Goal: Task Accomplishment & Management: Use online tool/utility

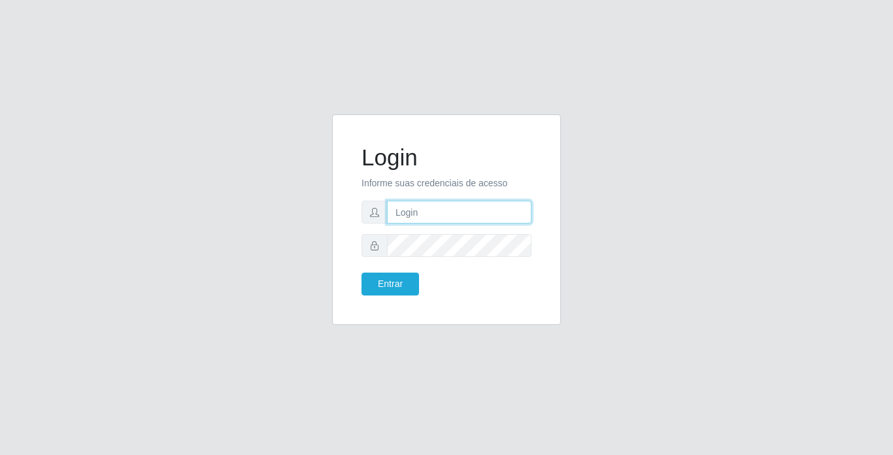
click at [423, 213] on input "text" at bounding box center [459, 212] width 145 height 23
type input "thiagoquirino@bemais"
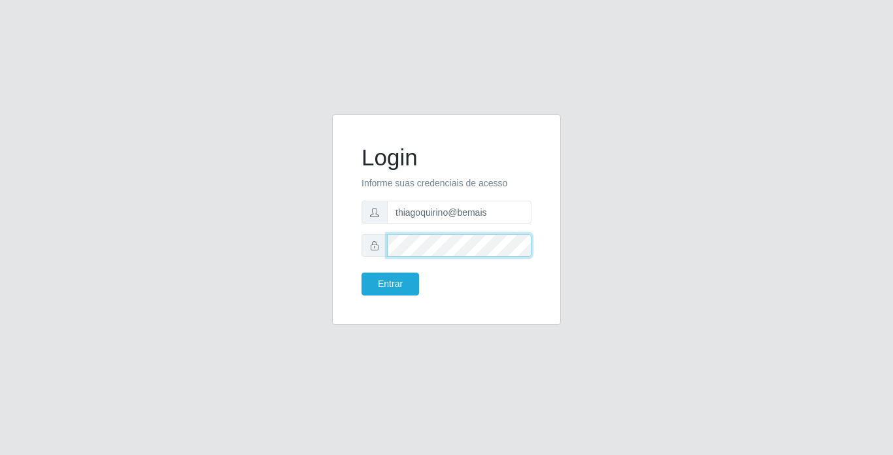
click at [362, 273] on button "Entrar" at bounding box center [391, 284] width 58 height 23
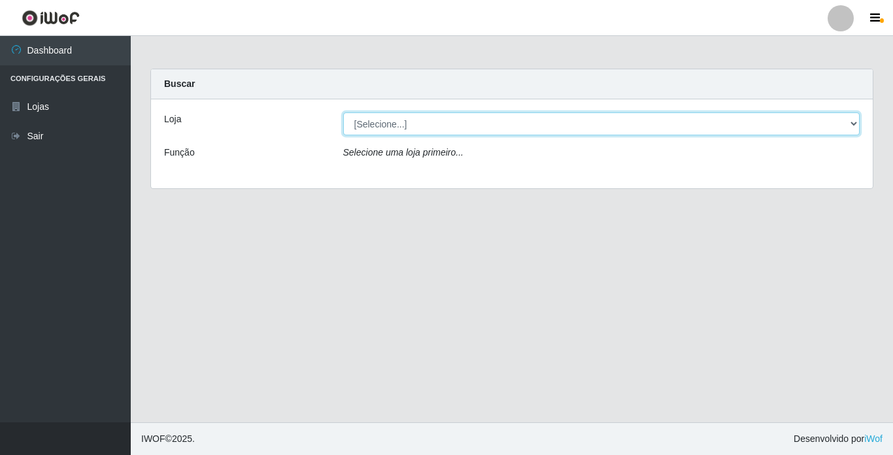
drag, startPoint x: 445, startPoint y: 122, endPoint x: 449, endPoint y: 136, distance: 14.8
click at [445, 122] on select "[Selecione...] Bemais Supermercados - [GEOGRAPHIC_DATA]" at bounding box center [601, 123] width 517 height 23
select select "250"
click at [343, 112] on select "[Selecione...] Bemais Supermercados - [GEOGRAPHIC_DATA]" at bounding box center [601, 123] width 517 height 23
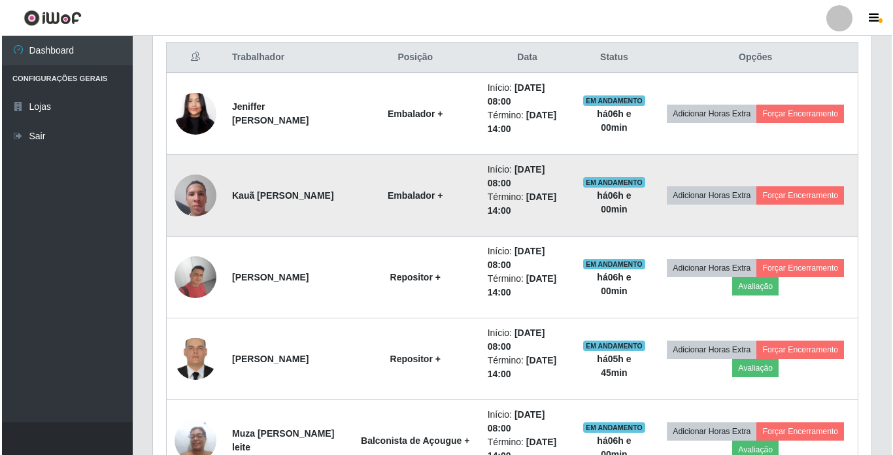
scroll to position [523, 0]
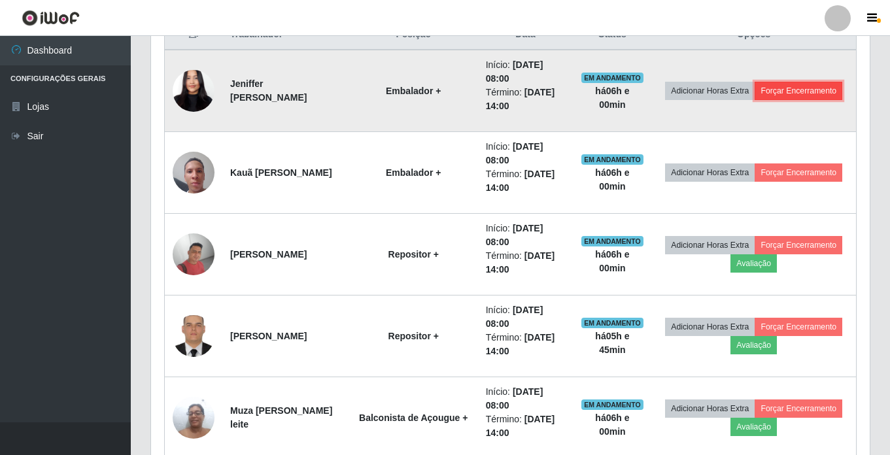
click at [755, 100] on button "Forçar Encerramento" at bounding box center [799, 91] width 88 height 18
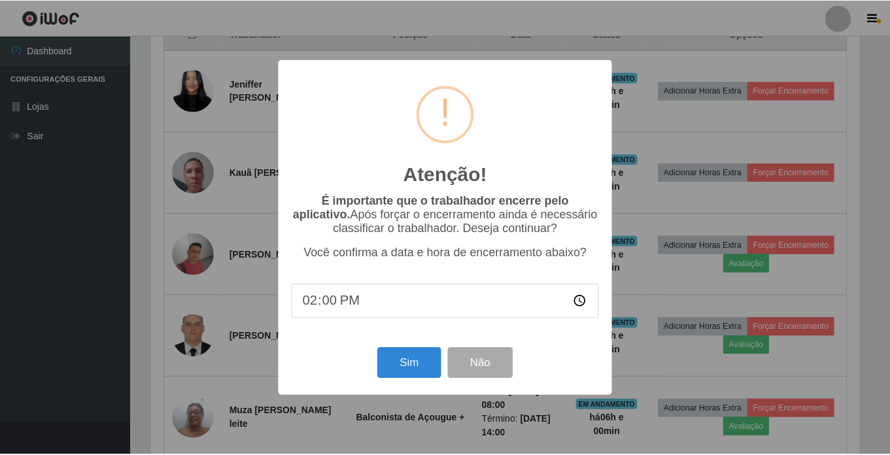
scroll to position [271, 712]
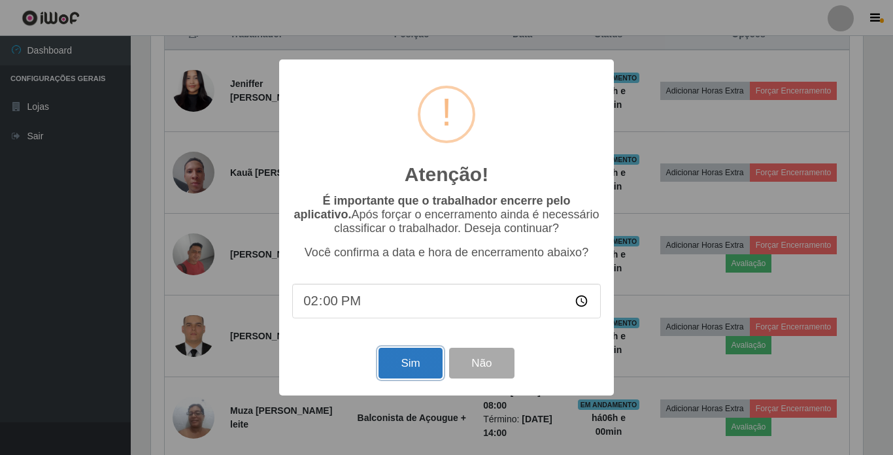
click at [419, 360] on button "Sim" at bounding box center [410, 363] width 63 height 31
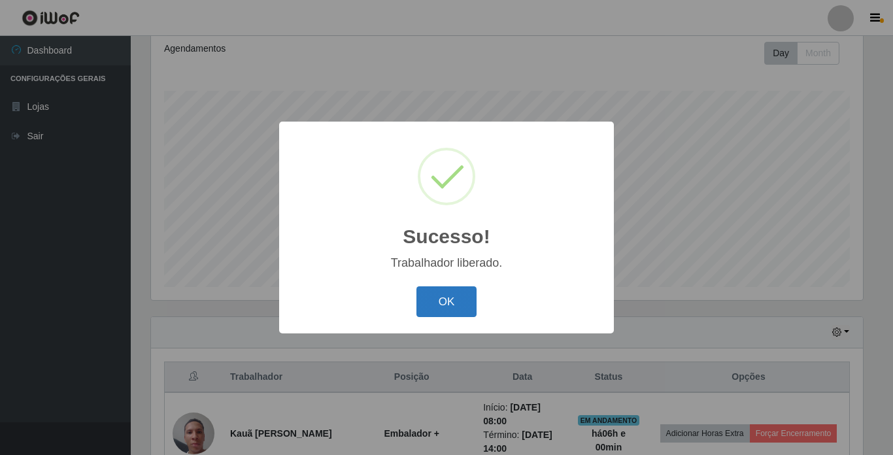
click at [453, 317] on button "OK" at bounding box center [447, 301] width 61 height 31
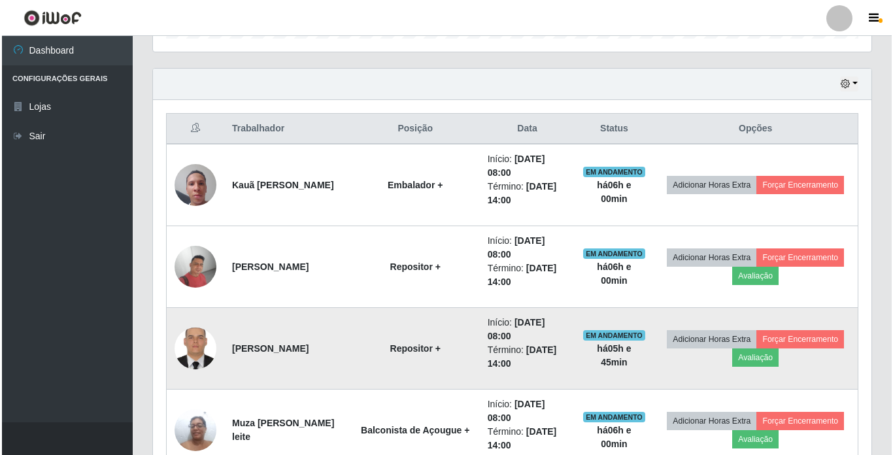
scroll to position [442, 0]
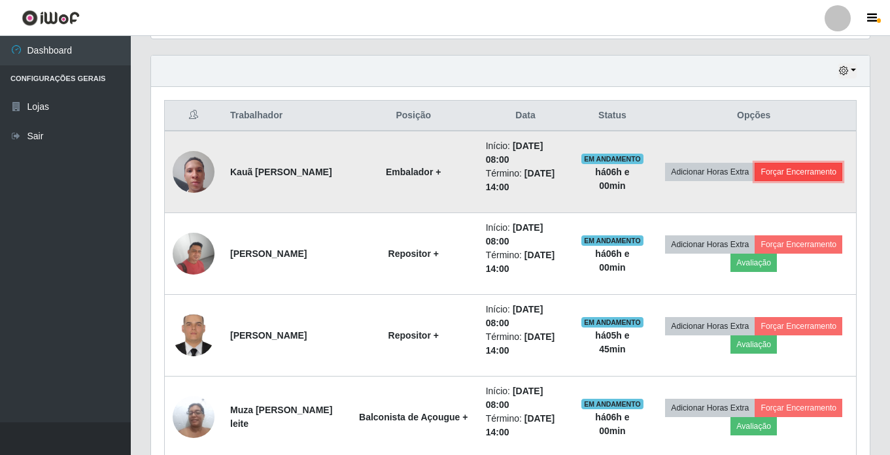
click at [755, 181] on button "Forçar Encerramento" at bounding box center [799, 172] width 88 height 18
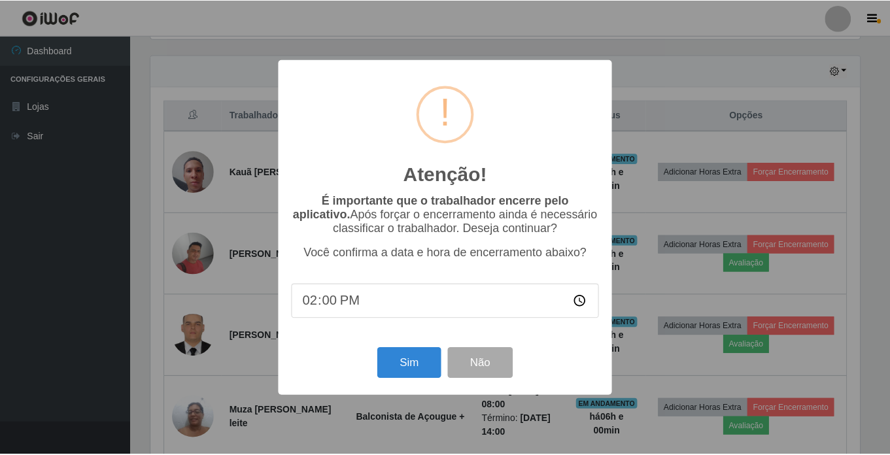
scroll to position [271, 712]
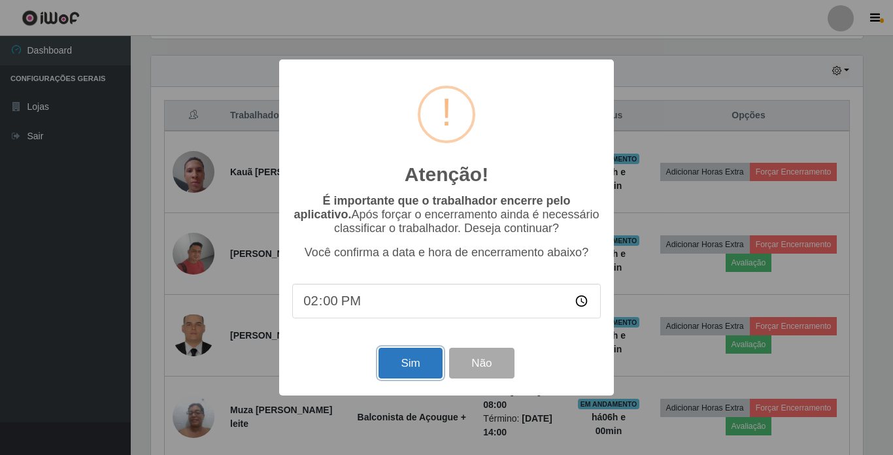
click at [402, 378] on button "Sim" at bounding box center [410, 363] width 63 height 31
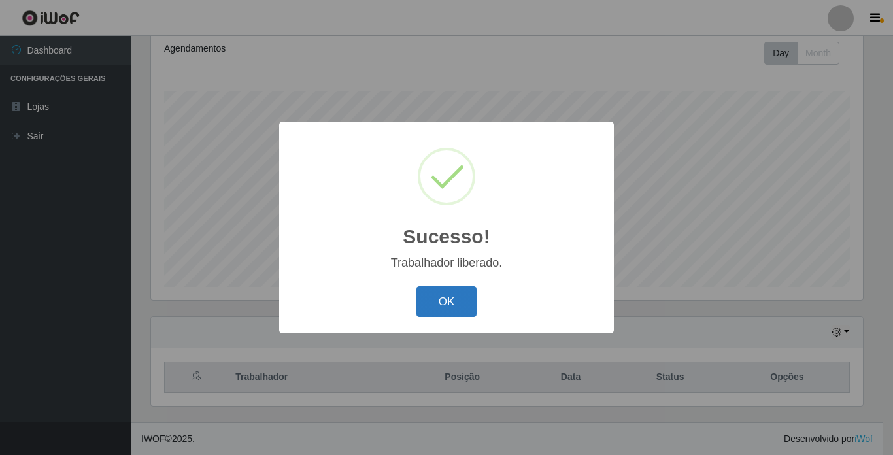
click at [437, 303] on button "OK" at bounding box center [447, 301] width 61 height 31
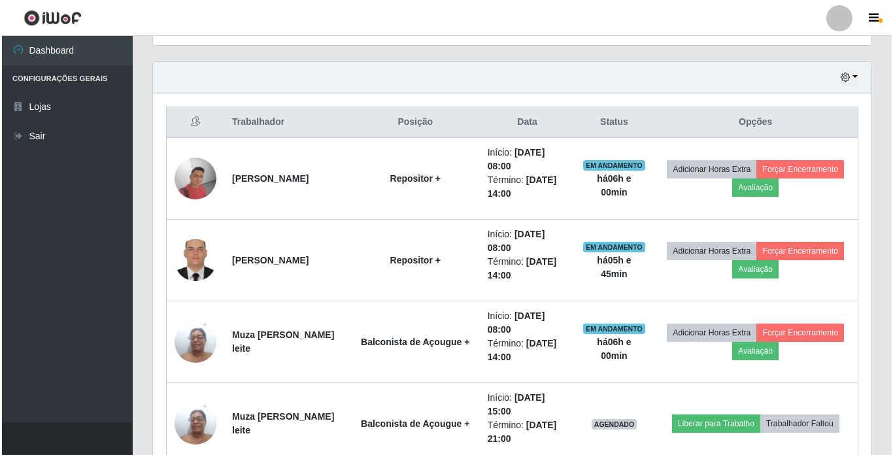
scroll to position [442, 0]
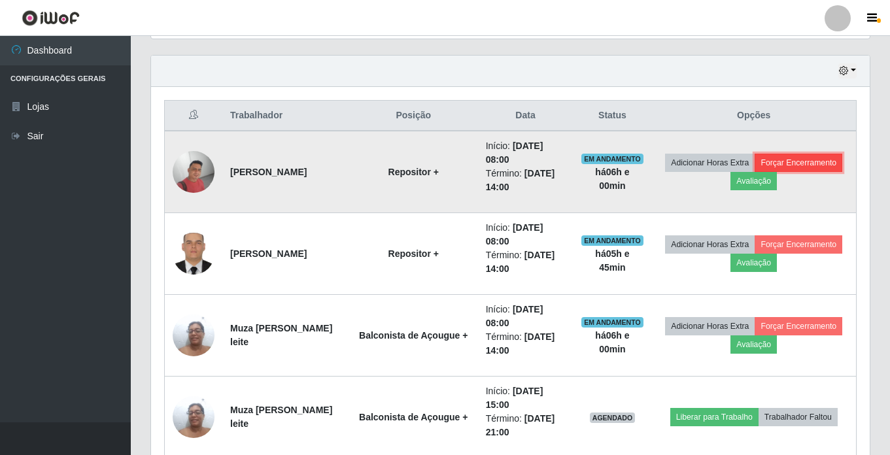
click at [755, 172] on button "Forçar Encerramento" at bounding box center [799, 163] width 88 height 18
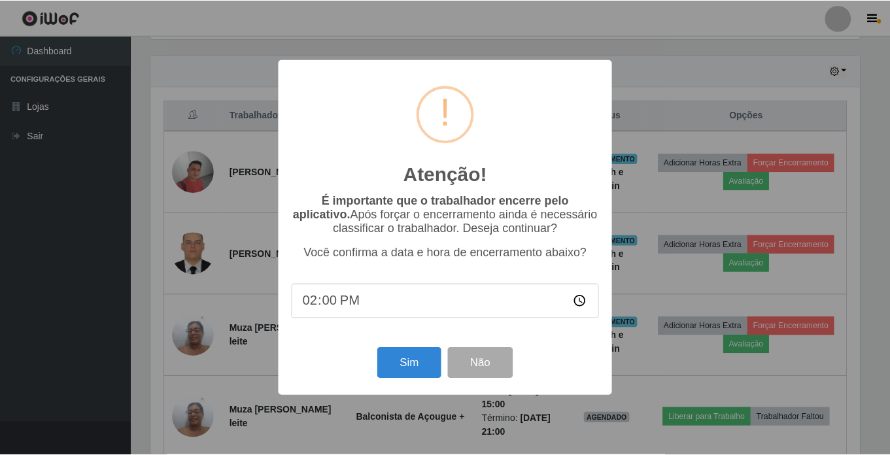
scroll to position [271, 712]
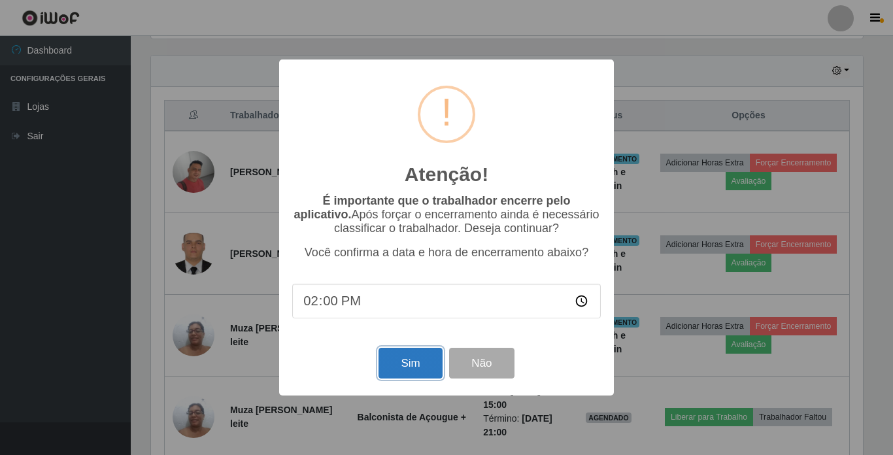
click at [414, 371] on button "Sim" at bounding box center [410, 363] width 63 height 31
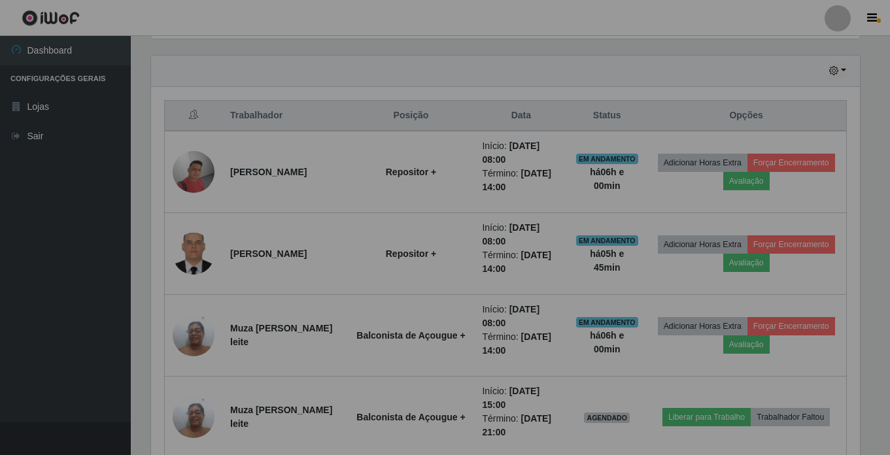
scroll to position [0, 0]
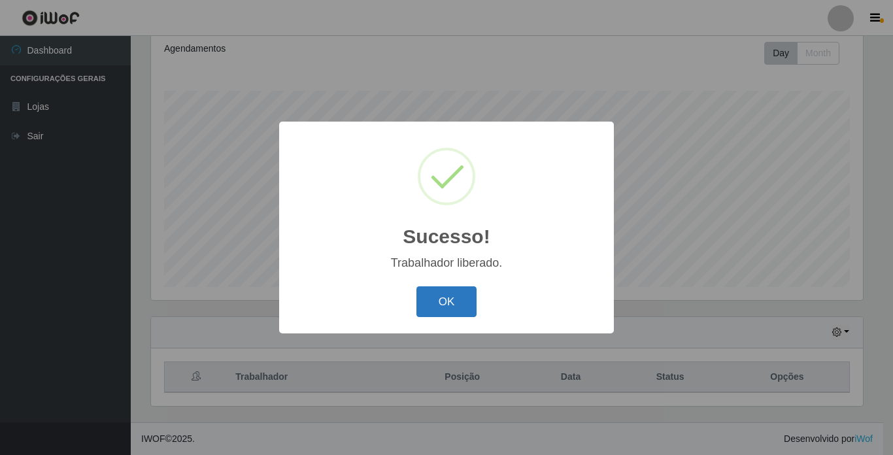
click at [423, 304] on button "OK" at bounding box center [447, 301] width 61 height 31
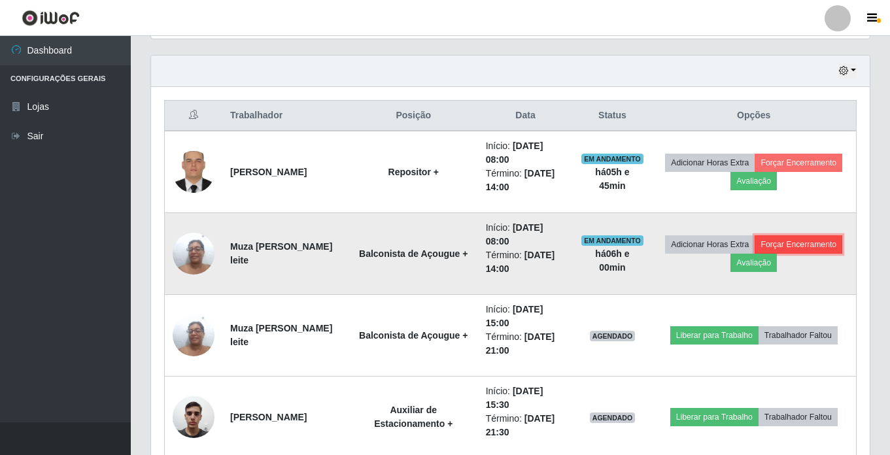
click at [755, 254] on button "Forçar Encerramento" at bounding box center [799, 244] width 88 height 18
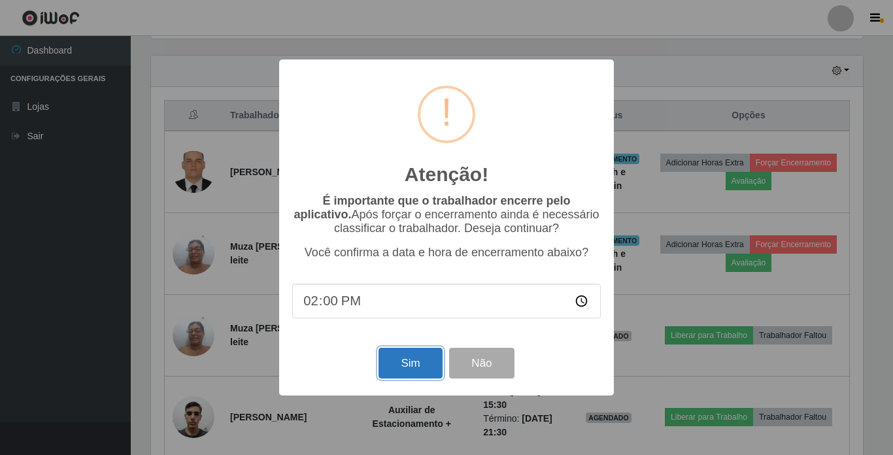
click at [418, 373] on button "Sim" at bounding box center [410, 363] width 63 height 31
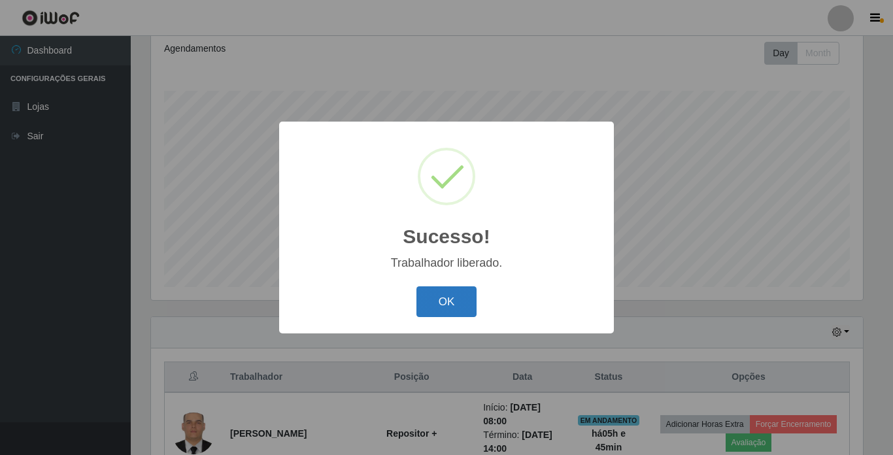
click at [451, 295] on button "OK" at bounding box center [447, 301] width 61 height 31
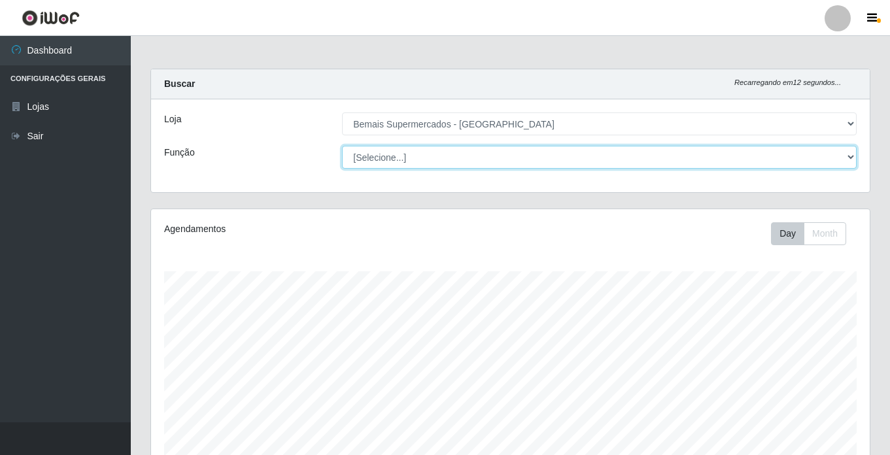
click at [419, 161] on select "[Selecione...] ASG ASG + ASG ++ Auxiliar de Estacionamento Auxiliar de Estacion…" at bounding box center [599, 157] width 515 height 23
click at [342, 146] on select "[Selecione...] ASG ASG + ASG ++ Auxiliar de Estacionamento Auxiliar de Estacion…" at bounding box center [599, 157] width 515 height 23
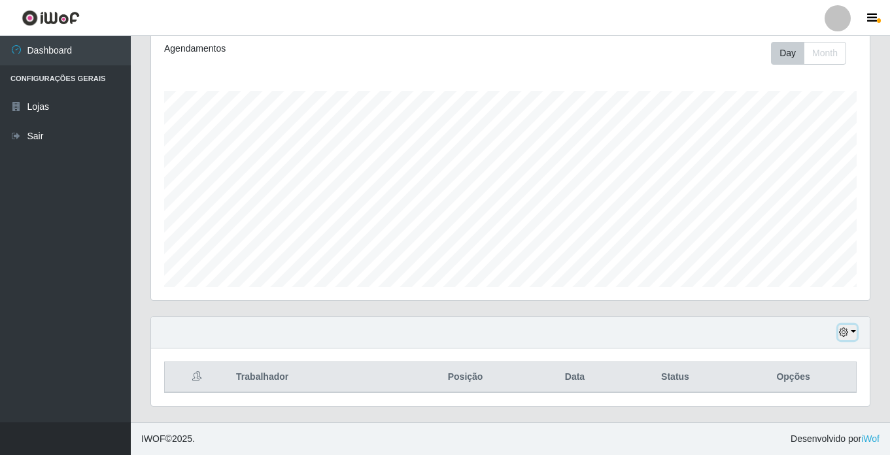
click at [841, 327] on button "button" at bounding box center [847, 332] width 18 height 15
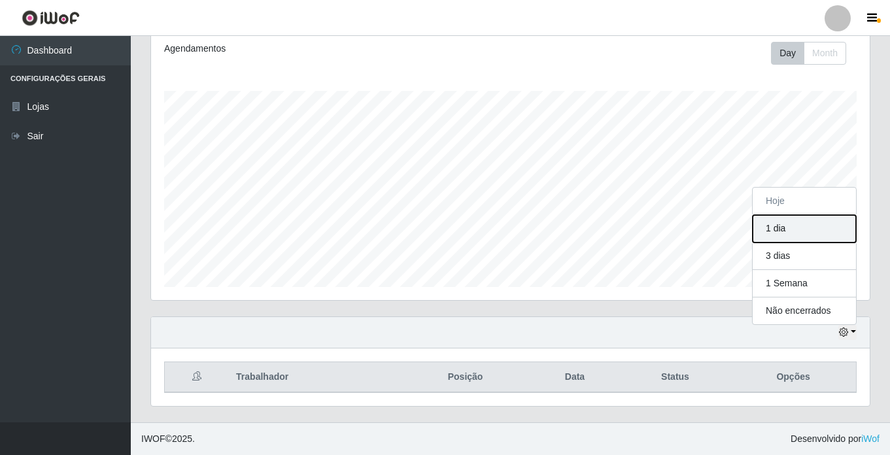
click at [808, 230] on button "1 dia" at bounding box center [804, 228] width 103 height 27
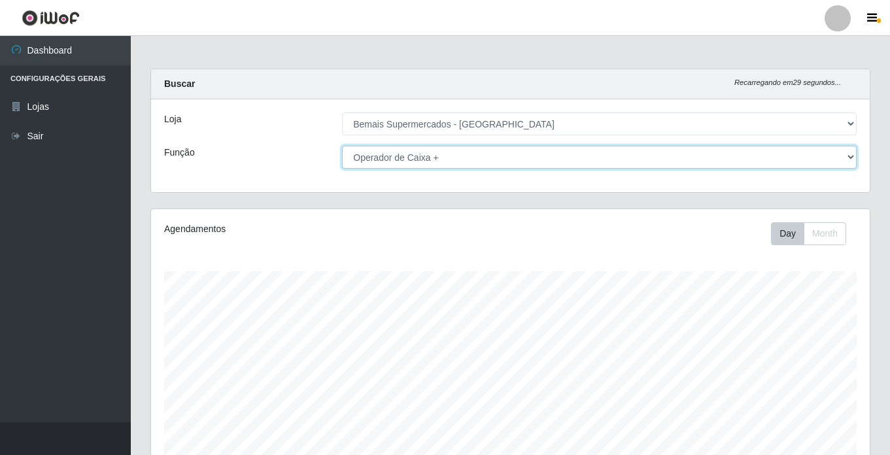
click at [442, 163] on select "[Selecione...] ASG ASG + ASG ++ Auxiliar de Estacionamento Auxiliar de Estacion…" at bounding box center [599, 157] width 515 height 23
click at [342, 146] on select "[Selecione...] ASG ASG + ASG ++ Auxiliar de Estacionamento Auxiliar de Estacion…" at bounding box center [599, 157] width 515 height 23
drag, startPoint x: 403, startPoint y: 150, endPoint x: 401, endPoint y: 160, distance: 10.6
click at [402, 151] on select "[Selecione...] ASG ASG + ASG ++ Auxiliar de Estacionamento Auxiliar de Estacion…" at bounding box center [599, 157] width 515 height 23
select select "[Selecione...]"
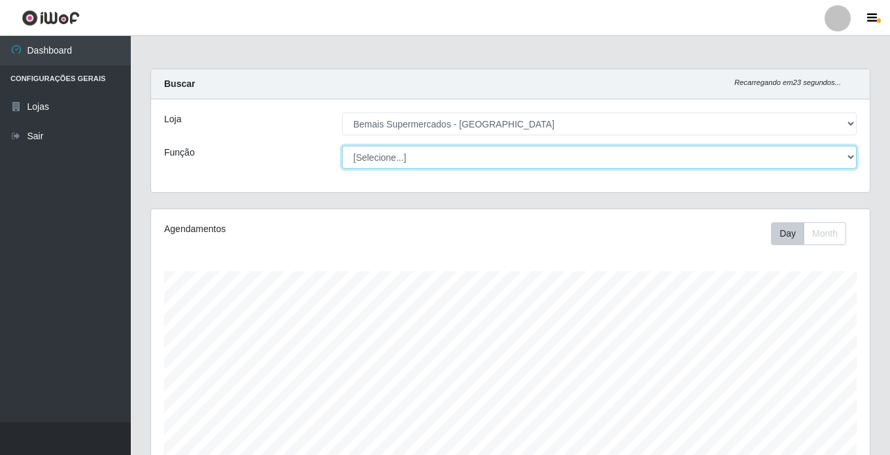
click at [342, 146] on select "[Selecione...] ASG ASG + ASG ++ Auxiliar de Estacionamento Auxiliar de Estacion…" at bounding box center [599, 157] width 515 height 23
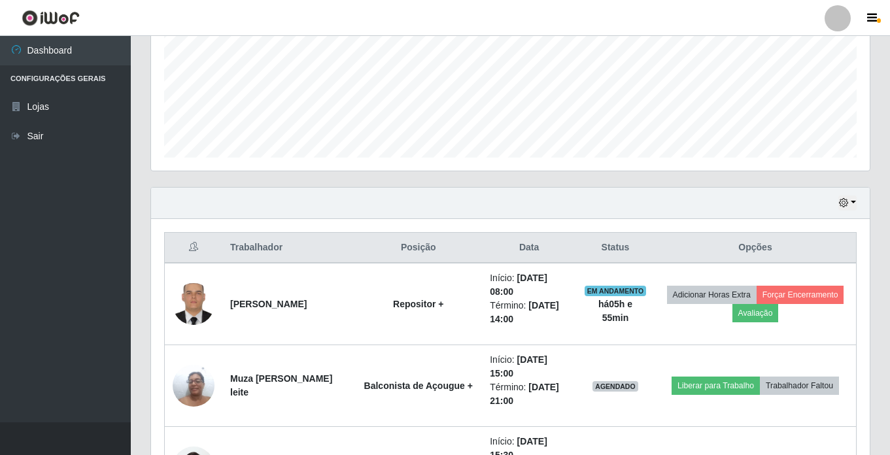
scroll to position [311, 0]
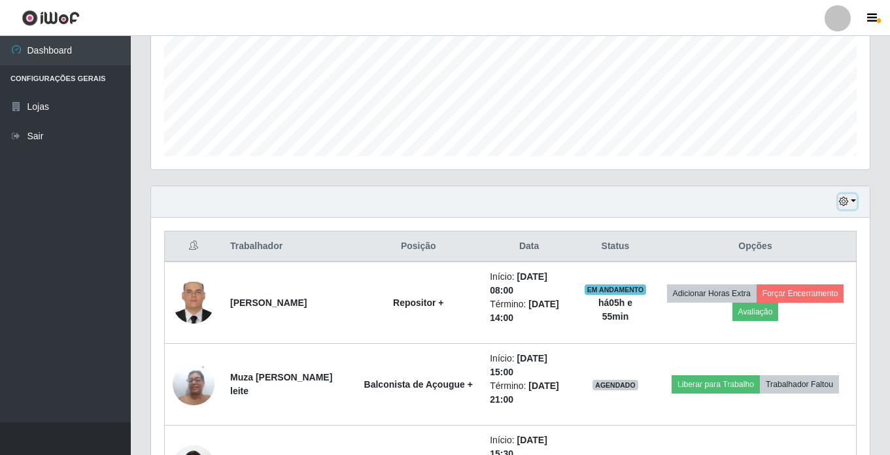
click at [848, 206] on icon "button" at bounding box center [843, 201] width 9 height 9
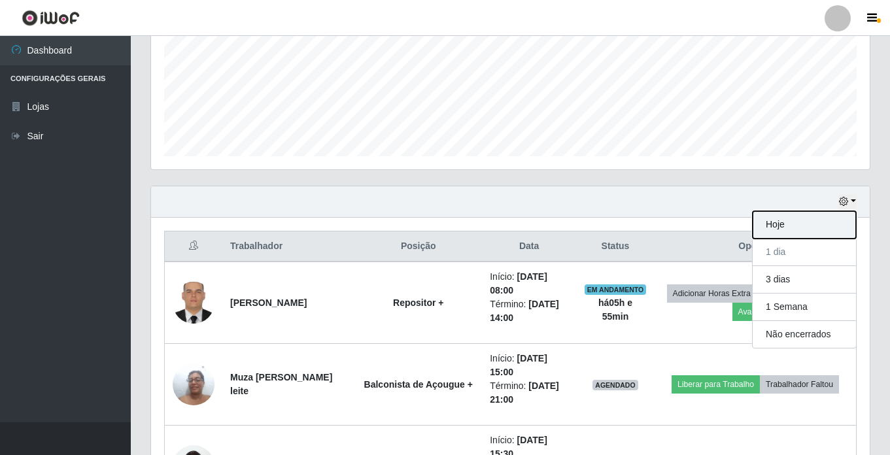
click at [807, 221] on button "Hoje" at bounding box center [804, 224] width 103 height 27
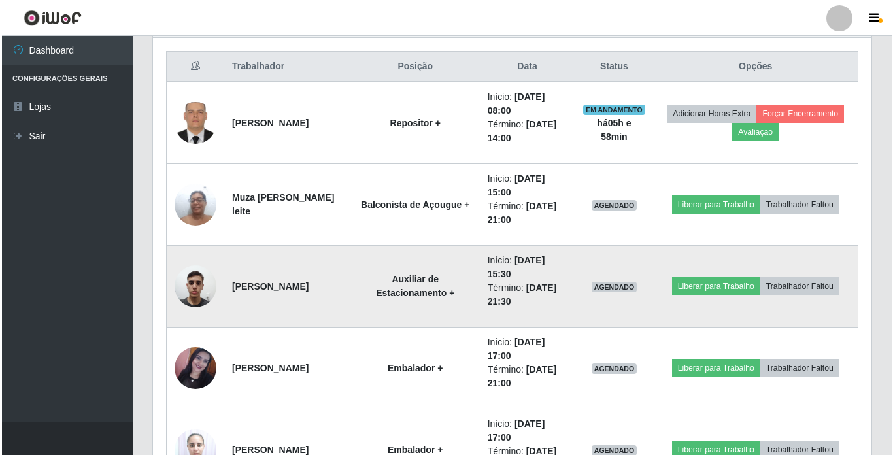
scroll to position [557, 0]
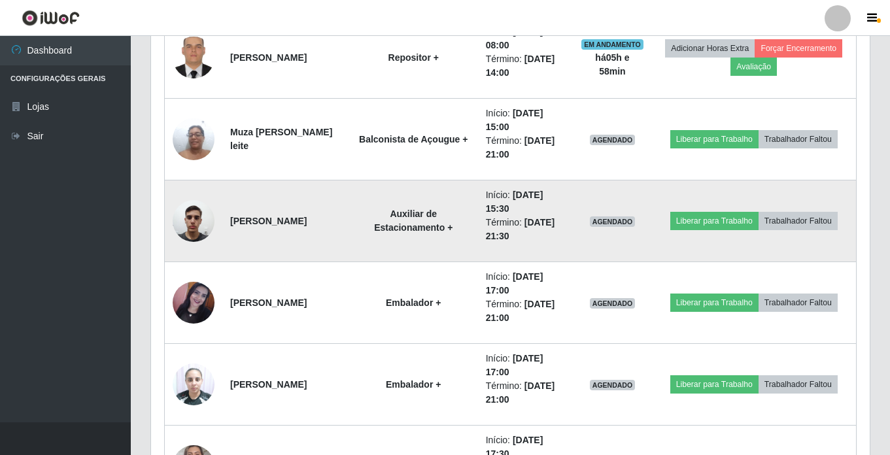
click at [195, 228] on img at bounding box center [194, 221] width 42 height 56
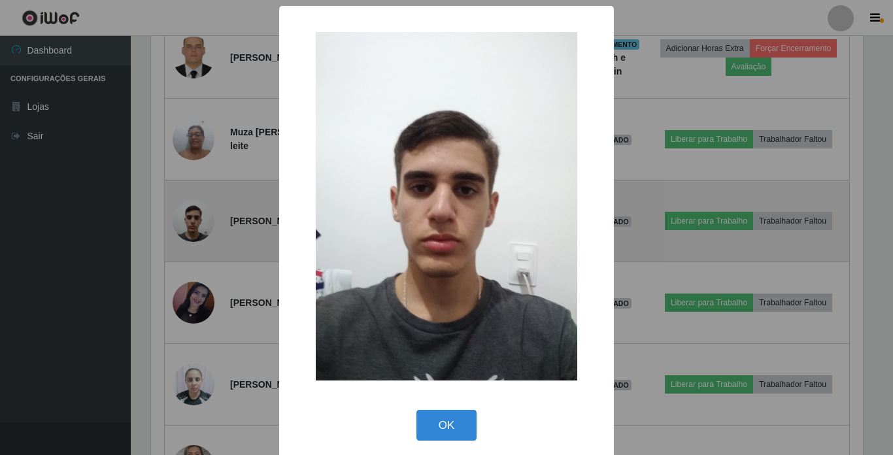
click at [195, 228] on div "× OK Cancel" at bounding box center [446, 227] width 893 height 455
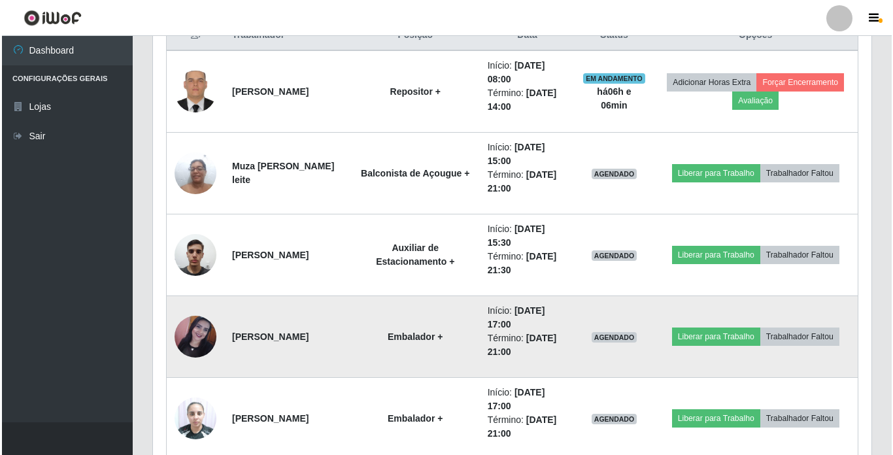
scroll to position [491, 0]
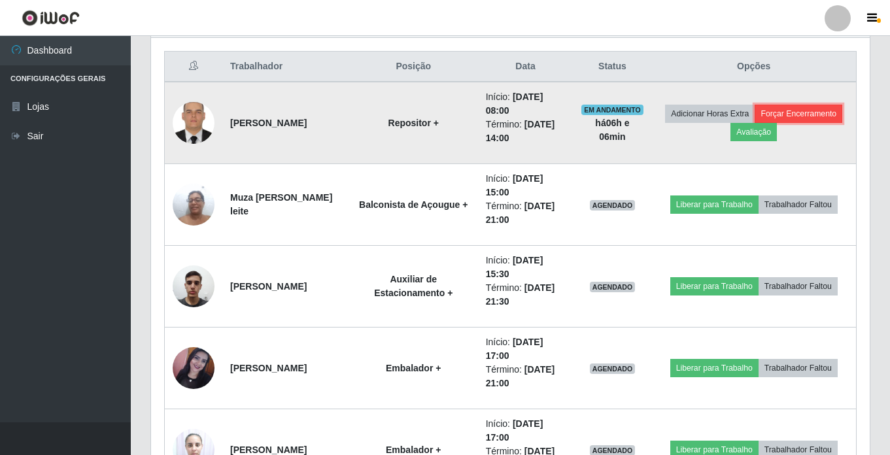
click at [755, 123] on button "Forçar Encerramento" at bounding box center [799, 114] width 88 height 18
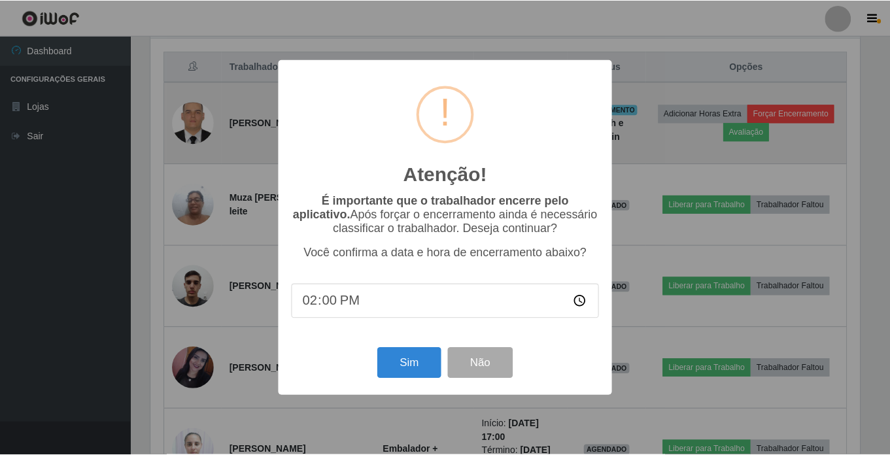
scroll to position [271, 712]
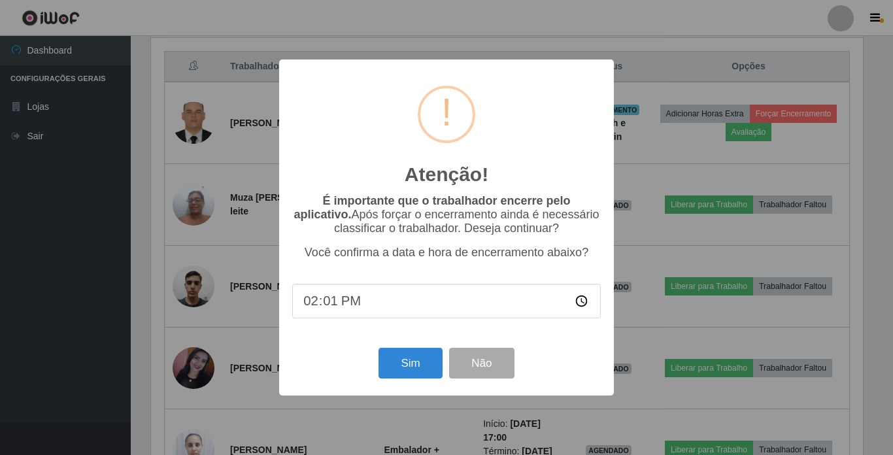
type input "14:15"
click at [398, 371] on button "Sim" at bounding box center [410, 363] width 63 height 31
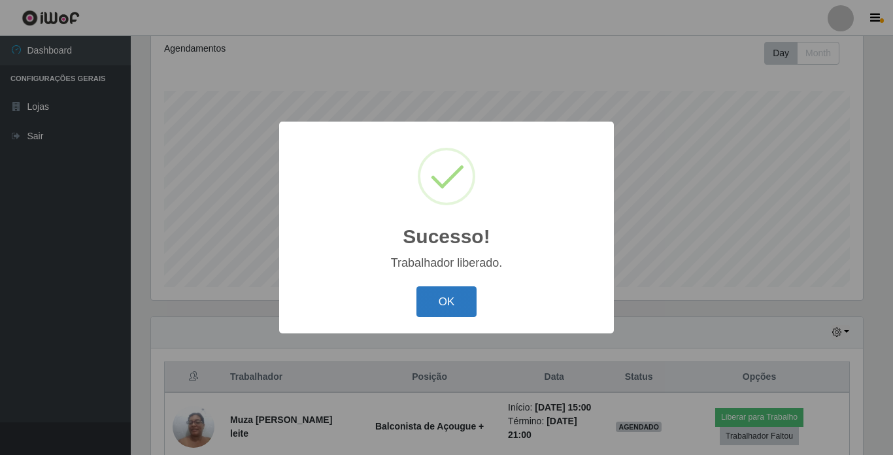
click at [461, 313] on button "OK" at bounding box center [447, 301] width 61 height 31
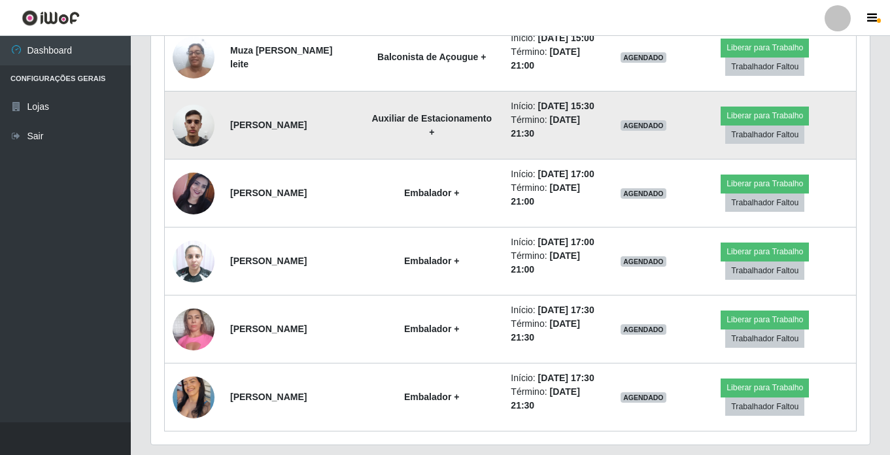
scroll to position [573, 0]
